Goal: Task Accomplishment & Management: Manage account settings

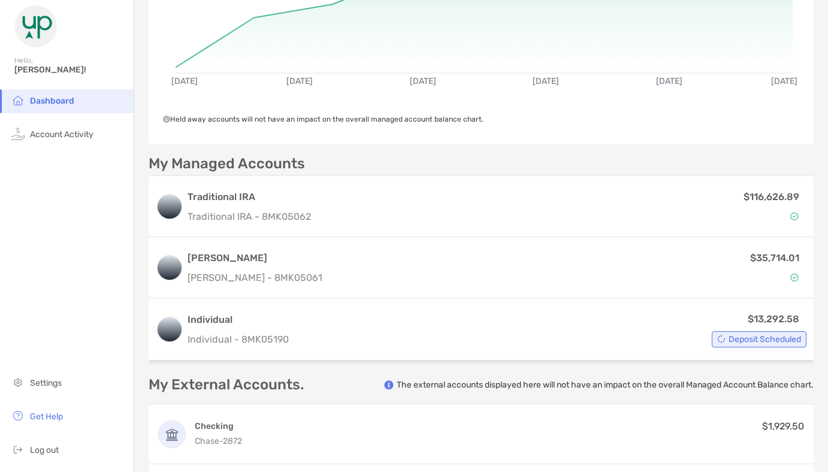
scroll to position [256, 0]
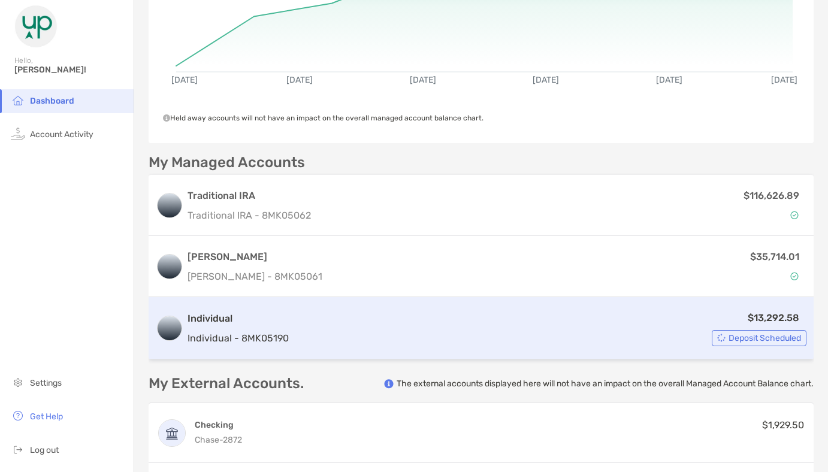
click at [689, 328] on div "$13,292.58 Deposit Scheduled" at bounding box center [549, 328] width 513 height 36
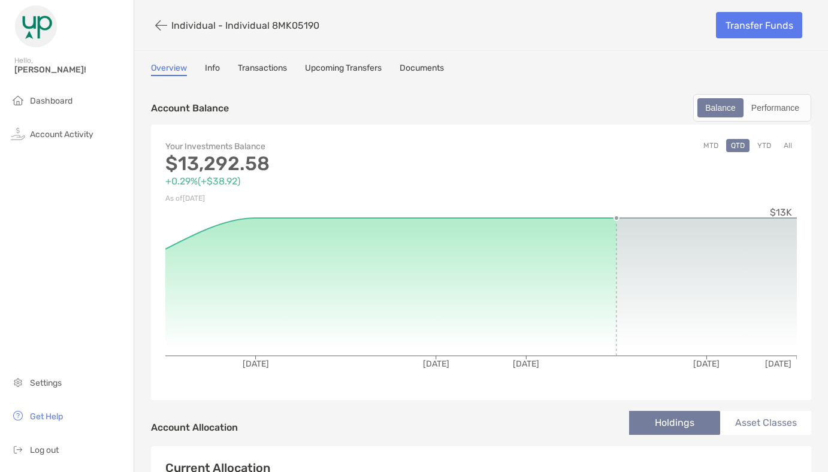
click at [358, 67] on link "Upcoming Transfers" at bounding box center [343, 69] width 77 height 13
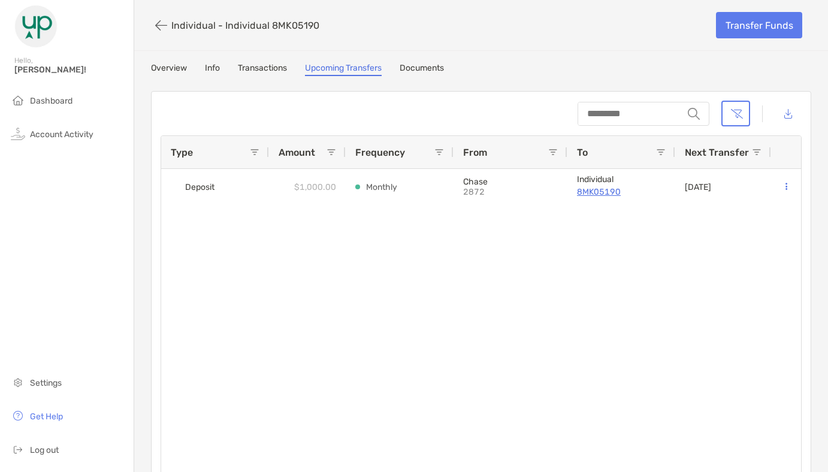
click at [755, 151] on span at bounding box center [757, 152] width 10 height 10
click at [613, 286] on div "Deposit $1,000.00 Monthly Chase 2872 Individual 8MK05190 [DATE]" at bounding box center [481, 328] width 640 height 318
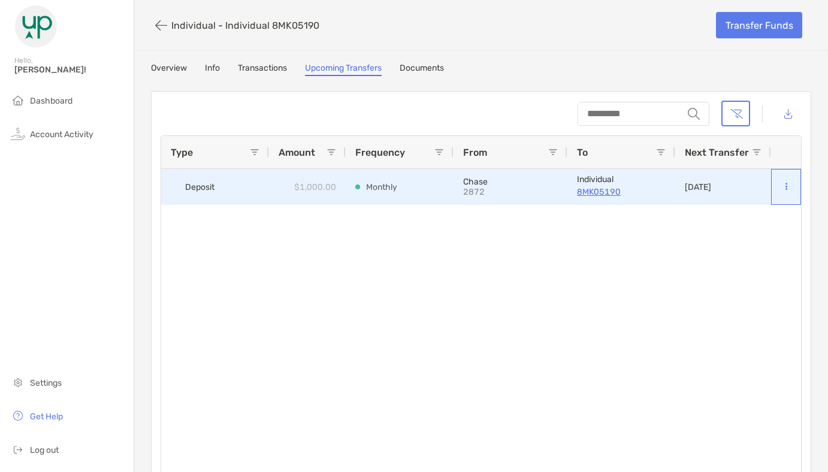
click at [787, 186] on button at bounding box center [785, 187] width 11 height 12
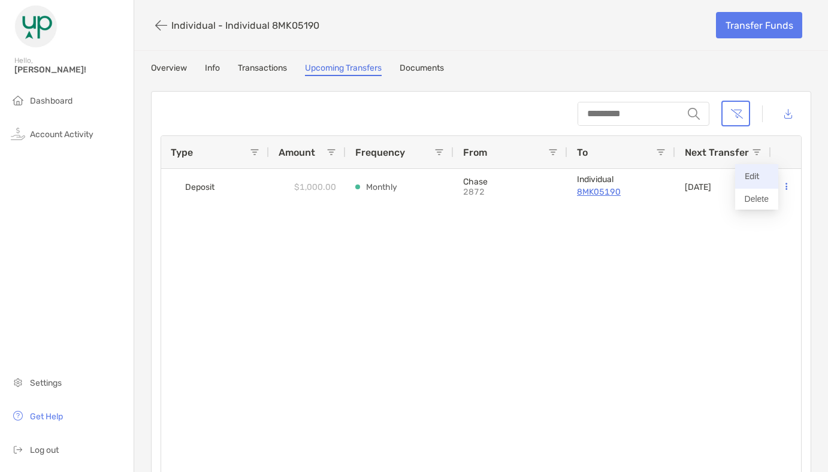
click at [738, 175] on button "Edit" at bounding box center [756, 176] width 43 height 25
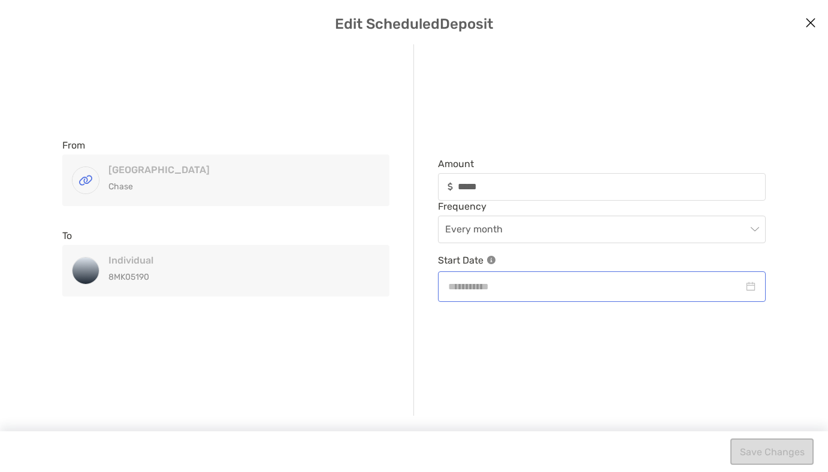
click at [749, 283] on div "modal" at bounding box center [601, 286] width 307 height 15
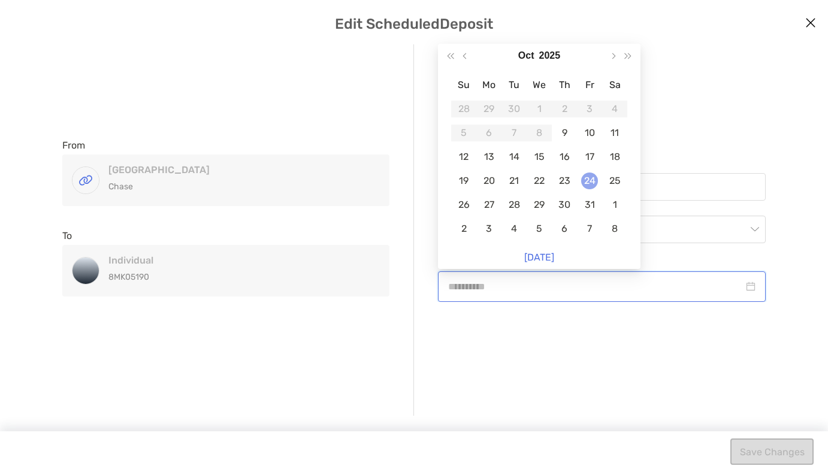
type input "**********"
click at [592, 179] on div "24" at bounding box center [589, 180] width 17 height 17
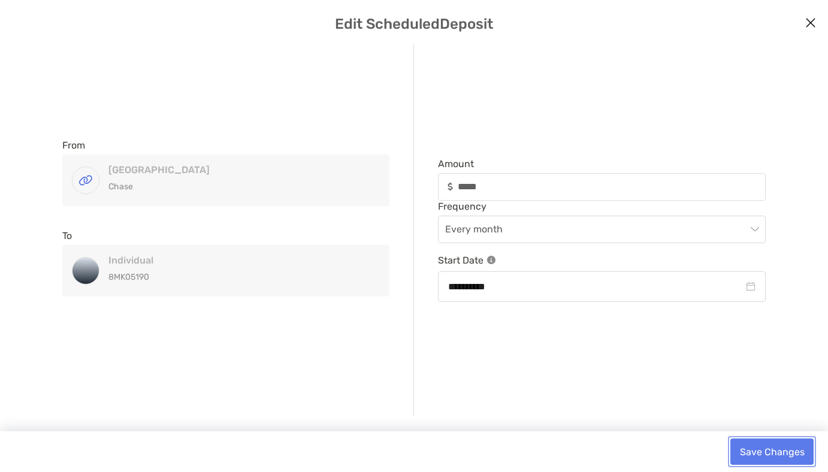
click at [770, 457] on button "Save Changes" at bounding box center [771, 451] width 83 height 26
type input "*****"
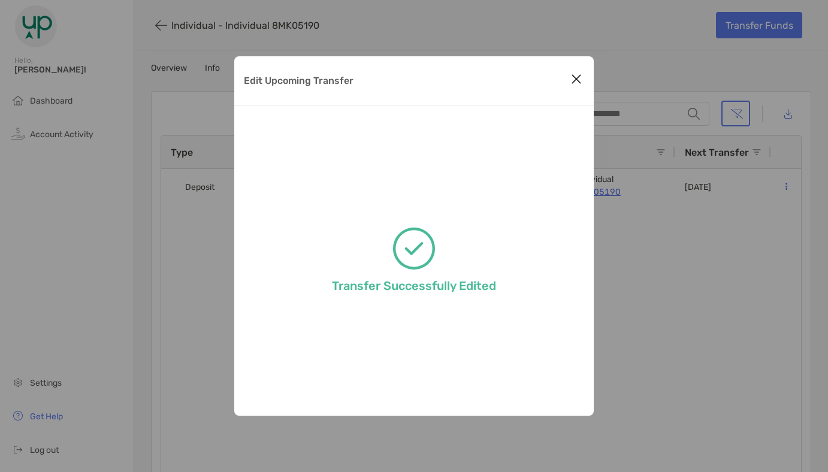
click at [575, 78] on icon "Close modal" at bounding box center [576, 79] width 11 height 14
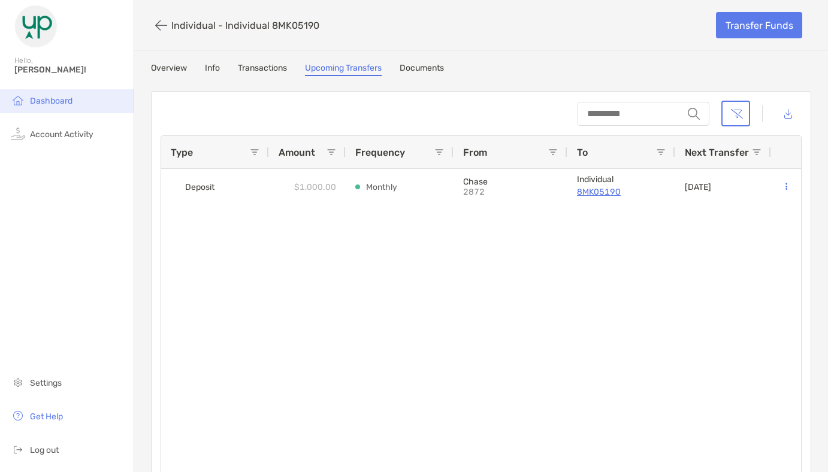
click at [51, 99] on span "Dashboard" at bounding box center [51, 101] width 43 height 10
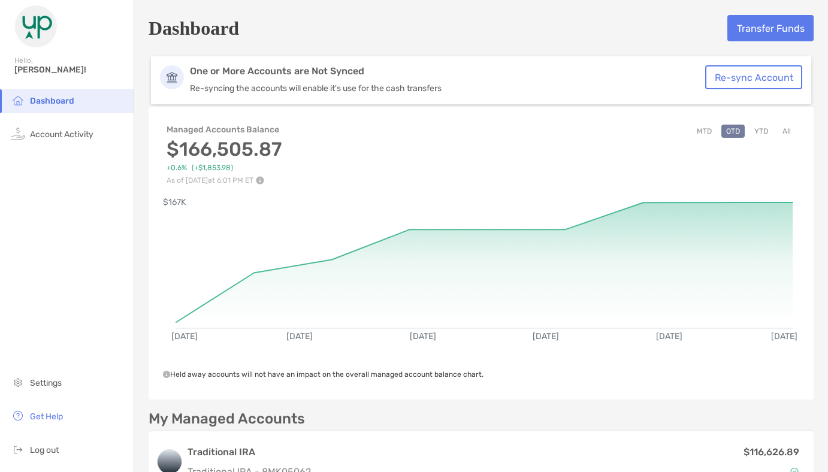
click at [707, 131] on button "MTD" at bounding box center [704, 131] width 25 height 13
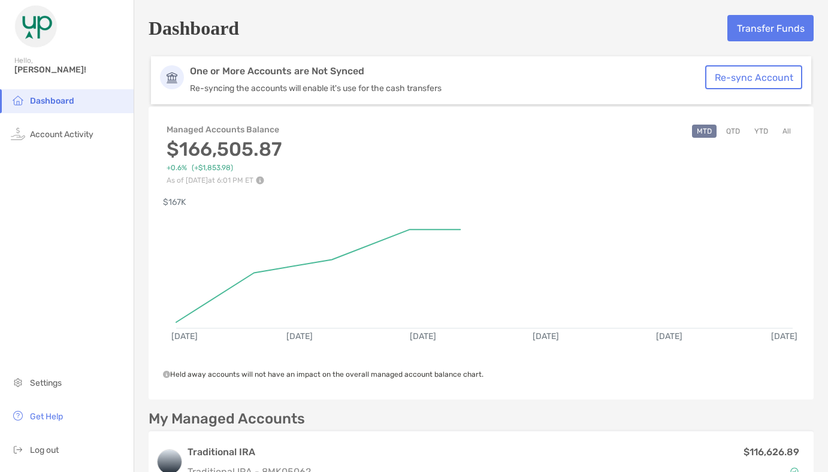
click at [760, 131] on button "YTD" at bounding box center [760, 131] width 23 height 13
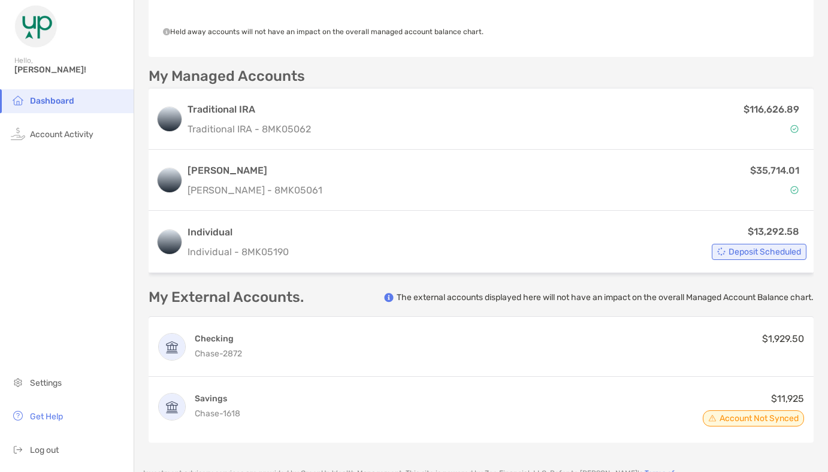
scroll to position [344, 0]
